Goal: Information Seeking & Learning: Compare options

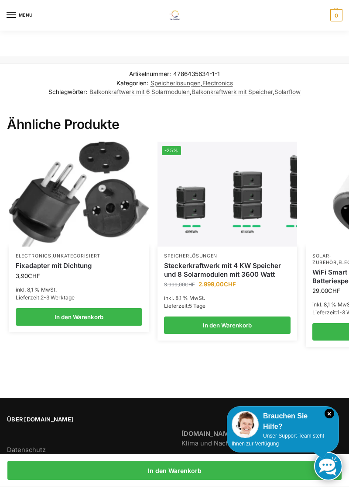
scroll to position [1188, 0]
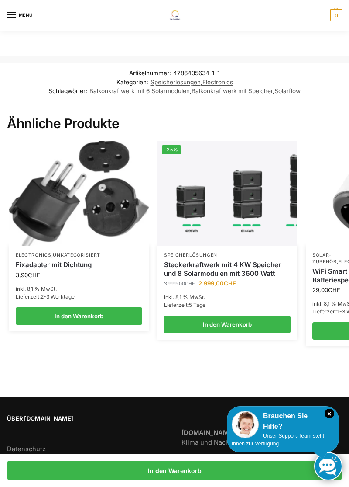
click at [248, 206] on img at bounding box center [228, 193] width 140 height 105
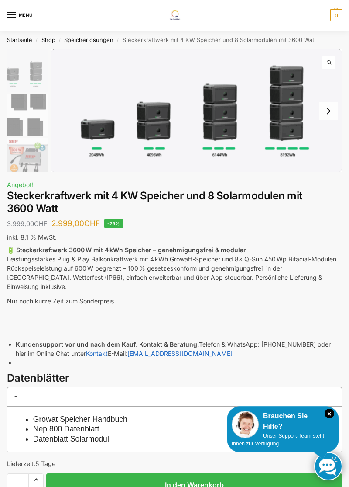
click at [299, 106] on img at bounding box center [197, 110] width 292 height 123
